Goal: Browse casually: Explore the website without a specific task or goal

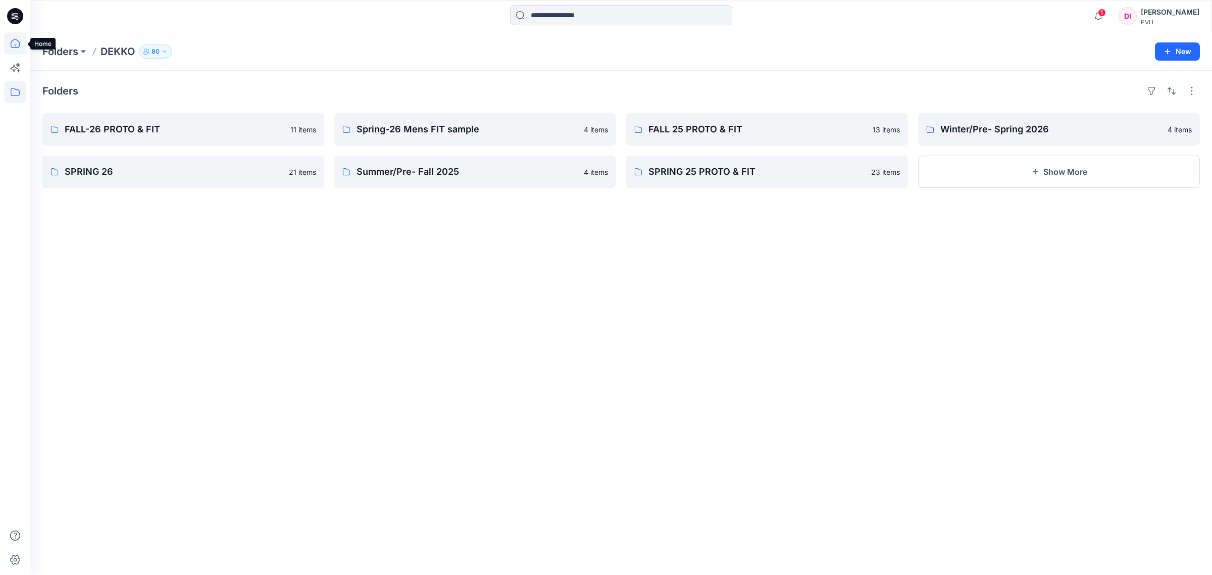
click at [16, 48] on icon at bounding box center [15, 43] width 22 height 22
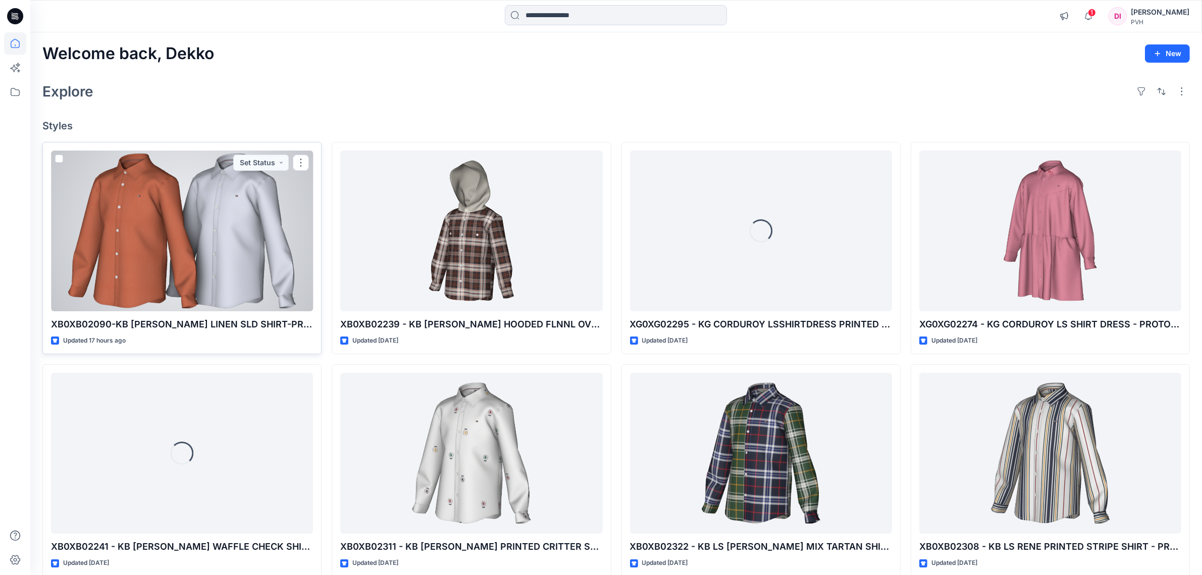
click at [219, 218] on div at bounding box center [182, 230] width 262 height 161
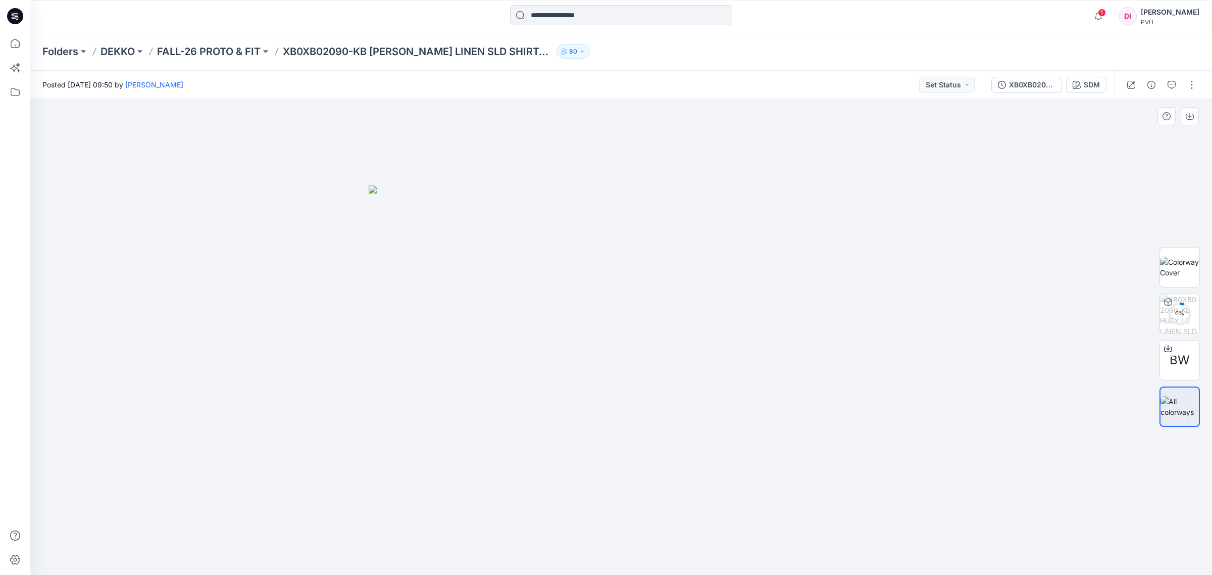
click at [593, 281] on img at bounding box center [621, 379] width 505 height 389
click at [615, 340] on img at bounding box center [621, 379] width 505 height 389
click at [704, 320] on img at bounding box center [621, 379] width 505 height 389
click at [1189, 311] on img at bounding box center [1179, 313] width 39 height 39
click at [1177, 266] on img at bounding box center [1179, 267] width 39 height 21
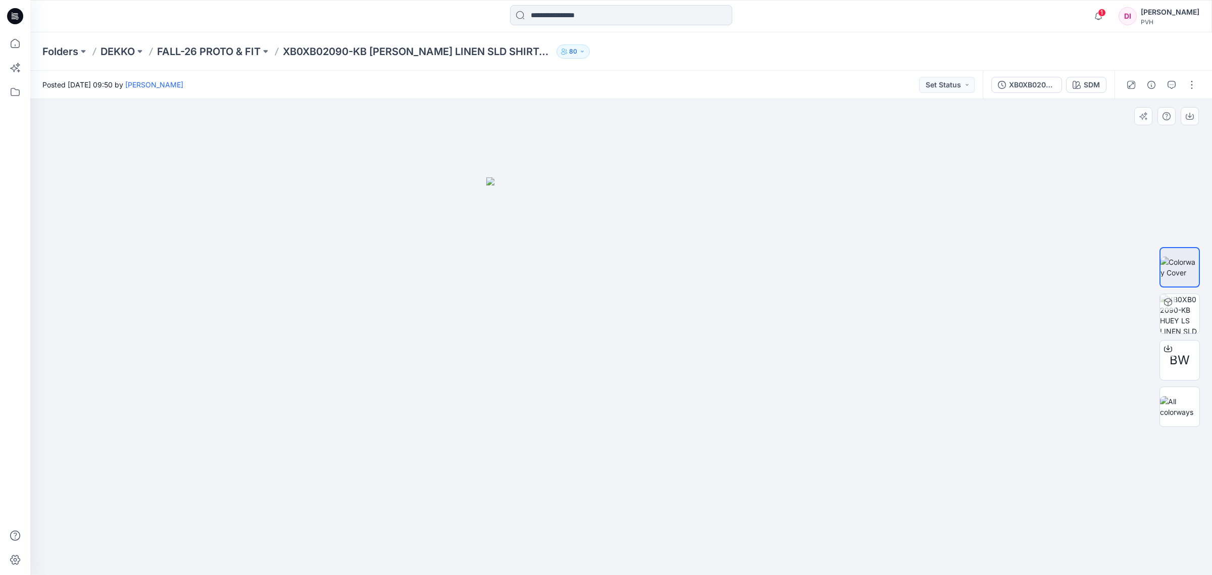
click at [668, 339] on img at bounding box center [621, 376] width 270 height 398
drag, startPoint x: 629, startPoint y: 340, endPoint x: 572, endPoint y: 341, distance: 57.1
click at [572, 341] on img at bounding box center [621, 376] width 270 height 398
click at [1181, 404] on img at bounding box center [1179, 406] width 39 height 21
click at [673, 335] on img at bounding box center [621, 379] width 505 height 389
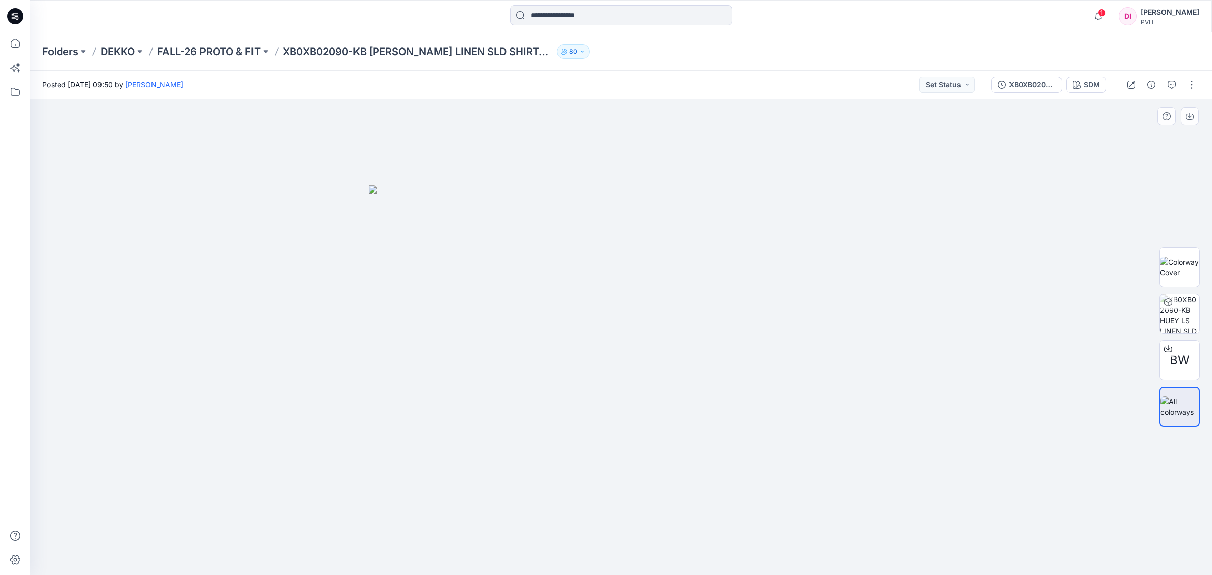
drag, startPoint x: 713, startPoint y: 281, endPoint x: 503, endPoint y: 340, distance: 217.6
click at [503, 340] on img at bounding box center [621, 379] width 505 height 389
drag, startPoint x: 688, startPoint y: 259, endPoint x: 772, endPoint y: 227, distance: 89.0
click at [772, 227] on img at bounding box center [621, 379] width 505 height 389
click at [1106, 12] on span "1" at bounding box center [1102, 13] width 8 height 8
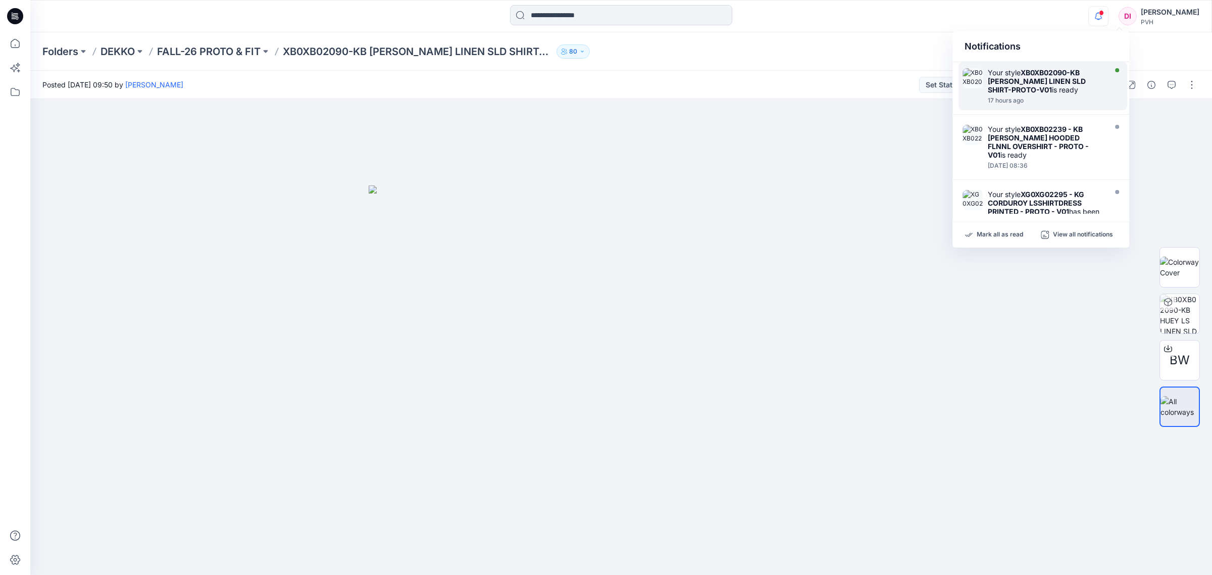
click at [1056, 87] on div "Your style XB0XB02090-KB [PERSON_NAME] LINEN SLD SHIRT-PROTO-V01 is ready" at bounding box center [1046, 81] width 116 height 26
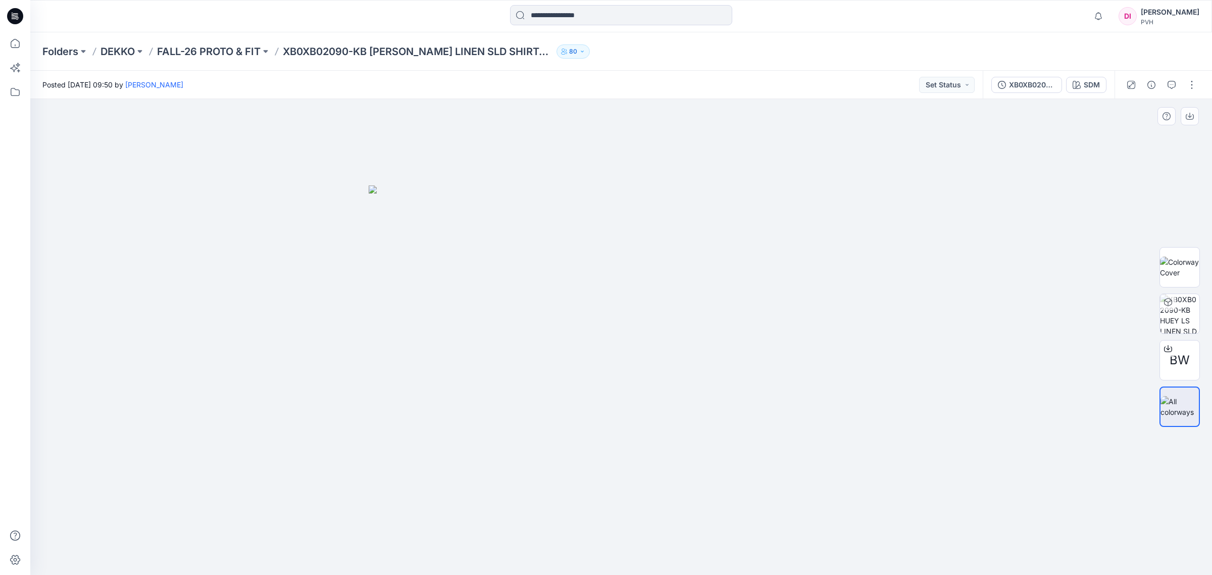
drag, startPoint x: 616, startPoint y: 295, endPoint x: 604, endPoint y: 296, distance: 12.1
click at [615, 296] on img at bounding box center [621, 379] width 505 height 389
click at [586, 303] on img at bounding box center [621, 379] width 505 height 389
click at [1178, 307] on img at bounding box center [1179, 313] width 39 height 39
